Goal: Complete application form

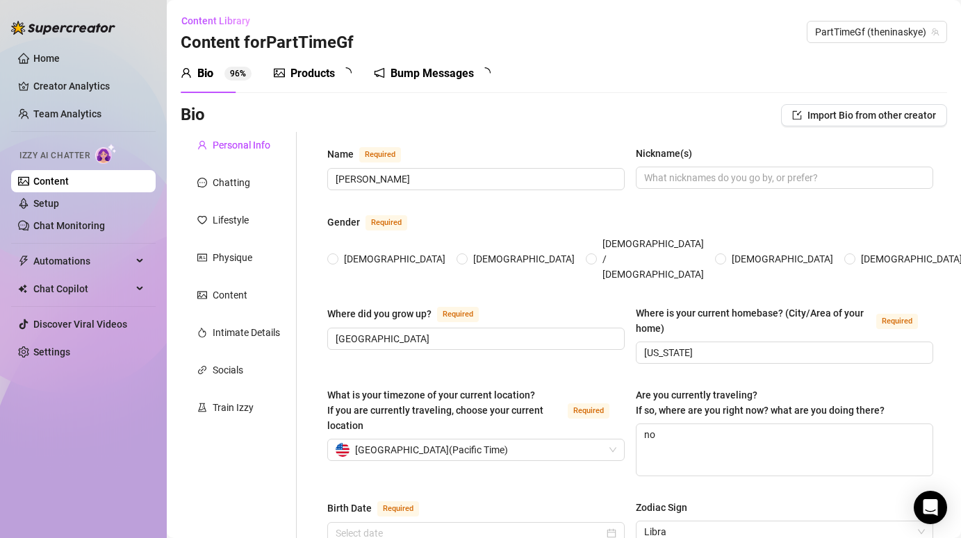
radio input "true"
type input "[DATE]"
click at [213, 294] on div "Content" at bounding box center [230, 295] width 35 height 15
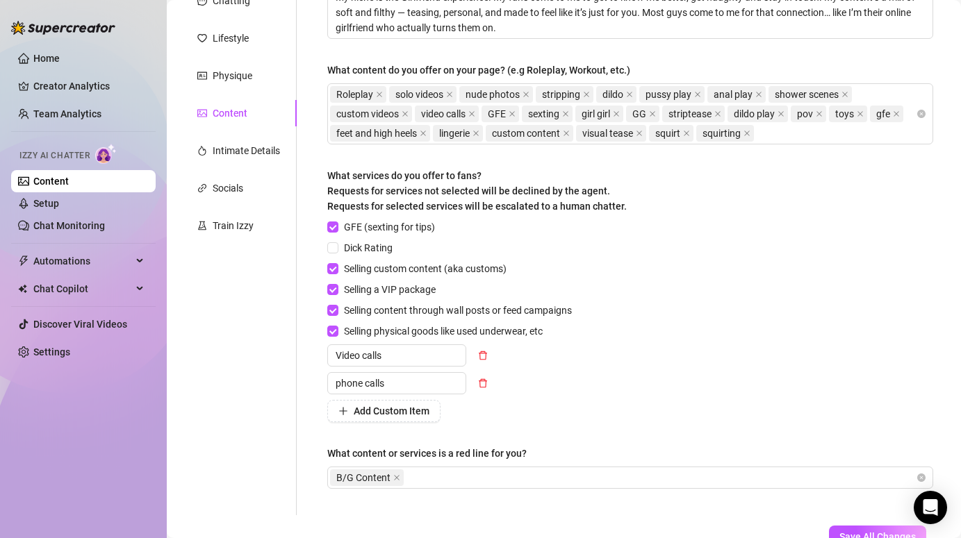
scroll to position [184, 0]
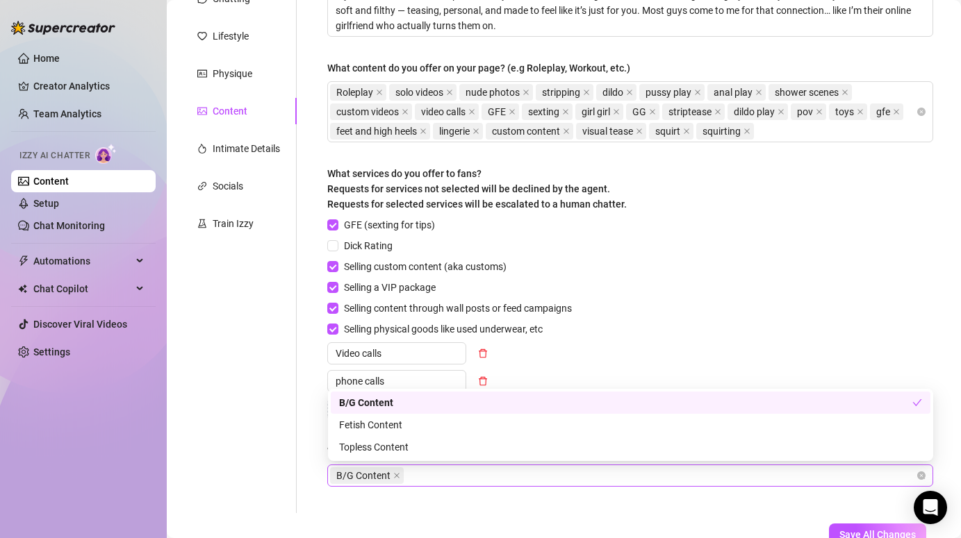
click at [438, 477] on div "B/G Content" at bounding box center [623, 475] width 586 height 19
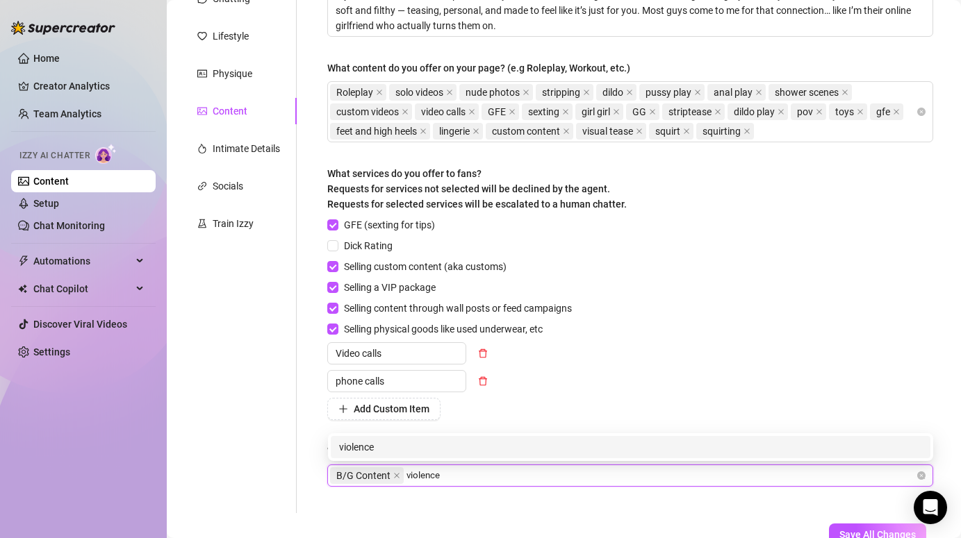
type input "violence"
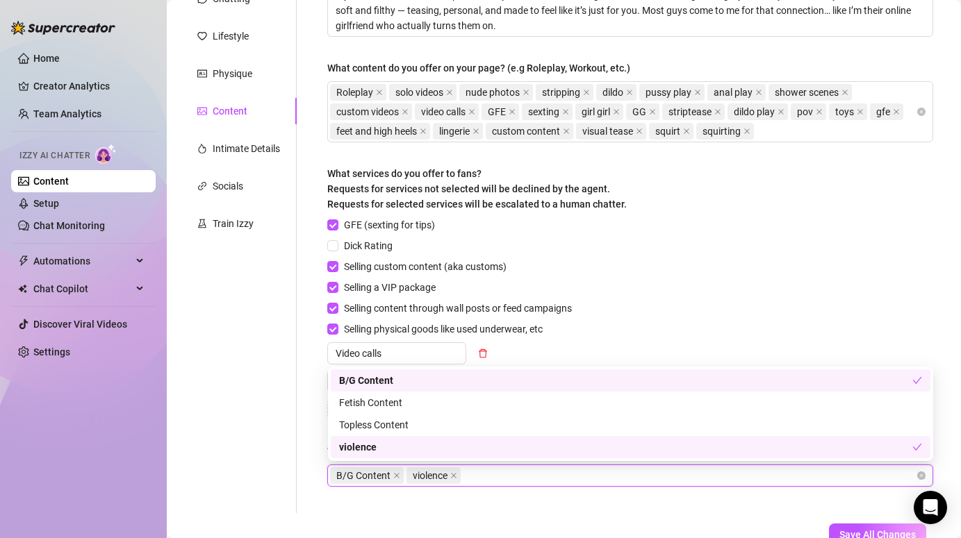
click at [598, 316] on div "GFE (sexting for tips) Dick Rating Selling custom content (aka customs) Selling…" at bounding box center [630, 318] width 606 height 203
click at [481, 477] on div "B/G Content violence" at bounding box center [623, 475] width 586 height 19
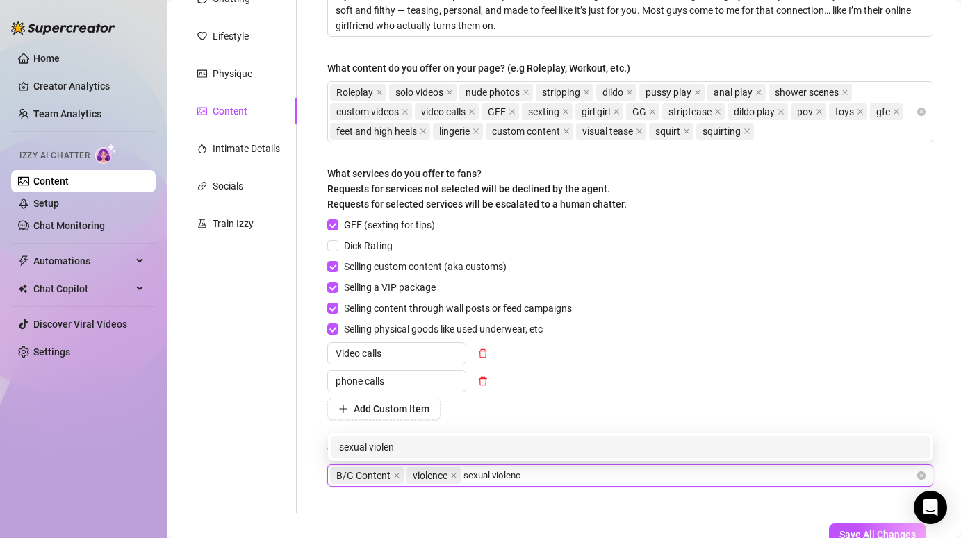
type input "sexual violence"
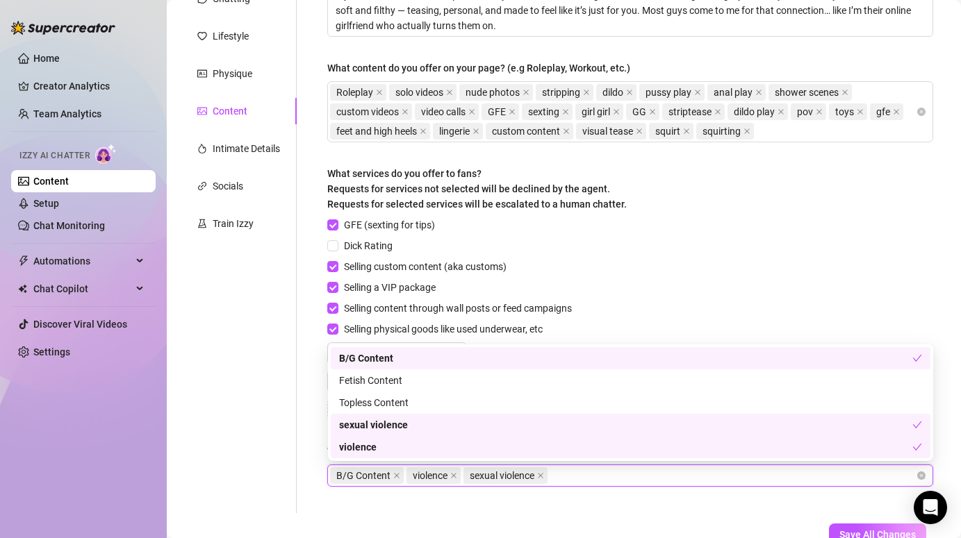
click at [668, 281] on div "GFE (sexting for tips) Dick Rating Selling custom content (aka customs) Selling…" at bounding box center [630, 318] width 606 height 203
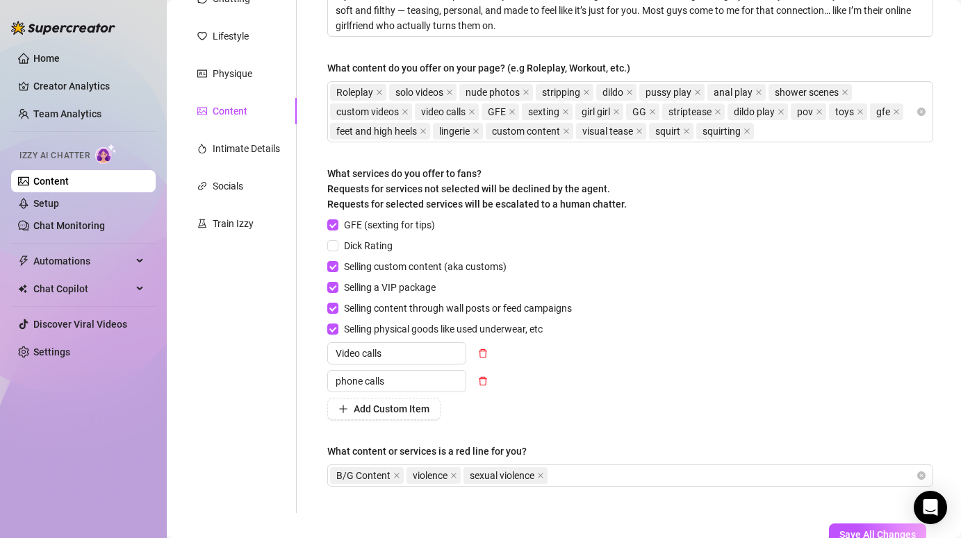
scroll to position [0, 0]
